Goal: Transaction & Acquisition: Purchase product/service

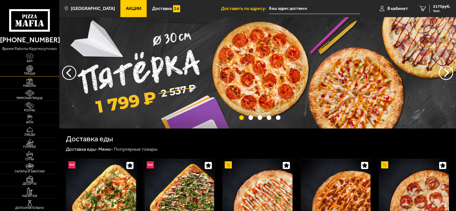
type input "[STREET_ADDRESS][PERSON_NAME]"
click at [45, 69] on link "Пицца" at bounding box center [29, 70] width 59 height 12
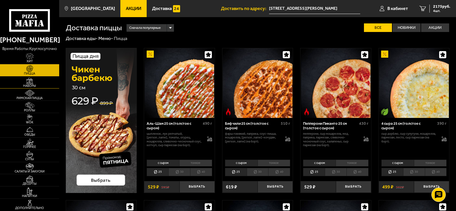
click at [38, 84] on img at bounding box center [30, 80] width 18 height 7
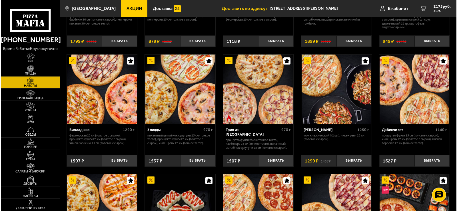
scroll to position [134, 0]
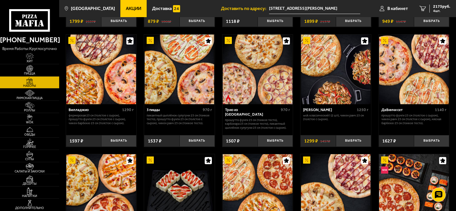
click at [257, 120] on p "Прошутто Фунги 25 см (тонкое тесто), Карбонара 25 см (тонкое тесто), Пикантный …" at bounding box center [257, 123] width 65 height 11
click at [255, 85] on img at bounding box center [257, 69] width 69 height 69
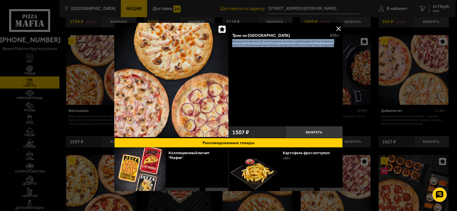
copy p "Прошутто Фунги 25 см (тонкое тесто), Карбонара 25 см (тонкое тесто), Пикантный …"
drag, startPoint x: 334, startPoint y: 45, endPoint x: 230, endPoint y: 41, distance: 104.1
click at [230, 41] on div "Трио из [GEOGRAPHIC_DATA] 970 г Прошутто Фунги 25 см (тонкое тесто), Карбонара …" at bounding box center [286, 77] width 114 height 96
